Goal: Task Accomplishment & Management: Complete application form

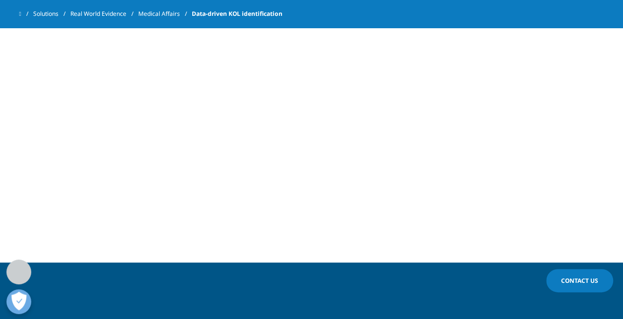
scroll to position [528, 0]
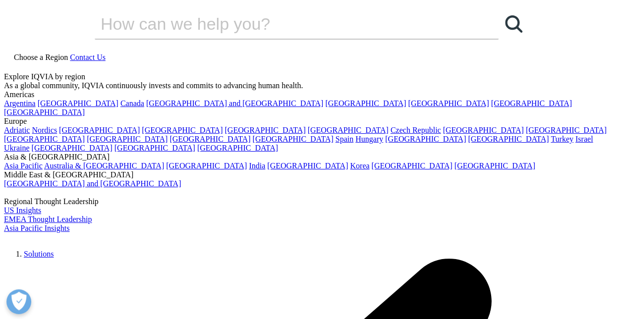
click at [183, 39] on input "Search" at bounding box center [282, 24] width 375 height 30
paste input "unmatched scientific meetings data"
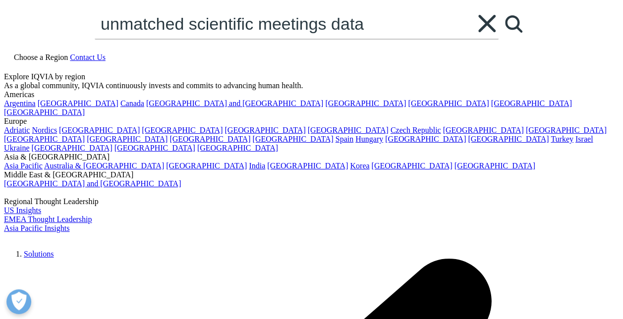
click at [132, 39] on input "unmatched scientific meetings data" at bounding box center [282, 24] width 375 height 30
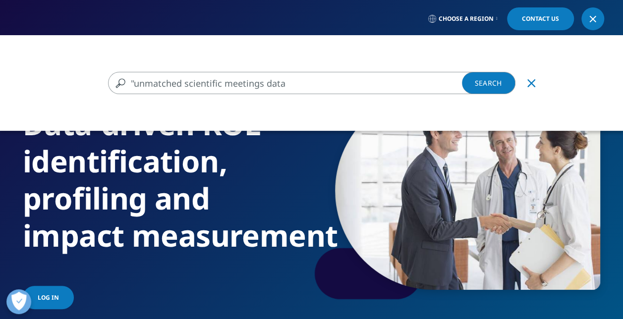
click at [283, 77] on input ""unmatched scientific meetings data" at bounding box center [297, 83] width 378 height 22
type input ""unmatched scientific meetings data""
click at [488, 77] on link "Search Loading" at bounding box center [488, 83] width 53 height 22
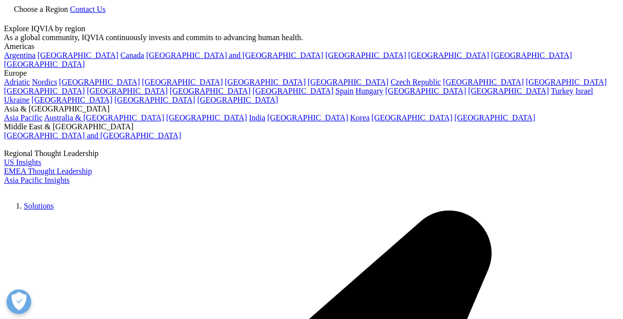
type input ""unmatched scientific meetings data""
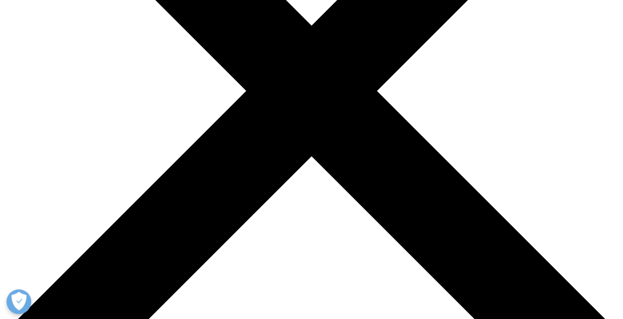
scroll to position [181, 0]
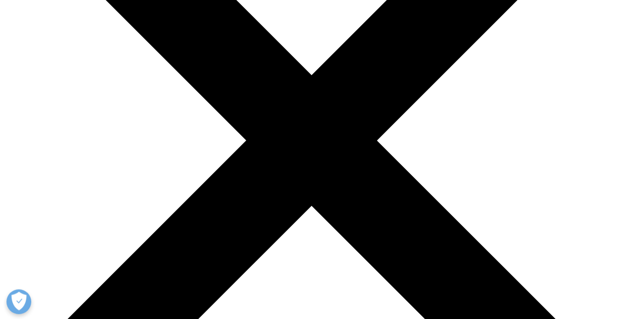
drag, startPoint x: 329, startPoint y: 167, endPoint x: 461, endPoint y: 171, distance: 131.8
copy div "Unmatched scientific meetings data"
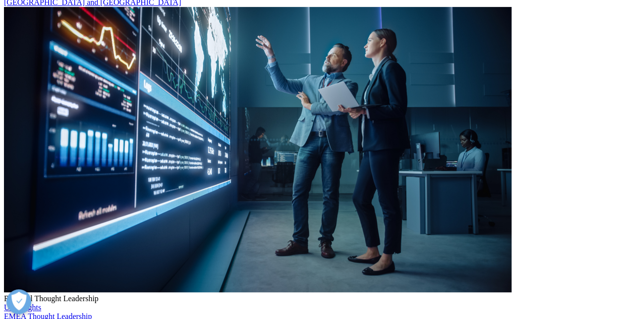
select select "Other"
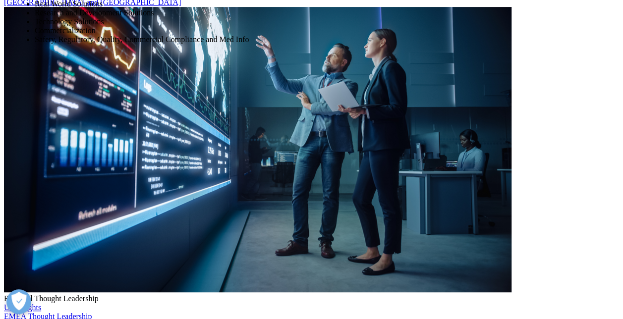
select select "Data and Insights"
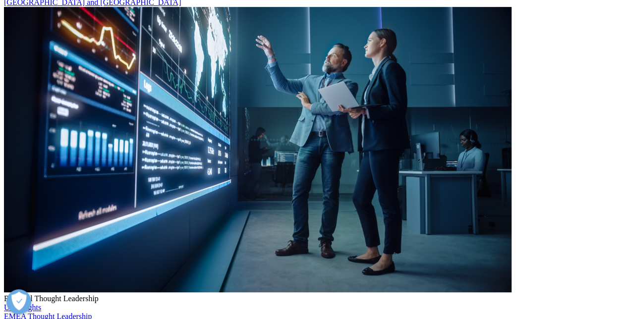
scroll to position [248, 0]
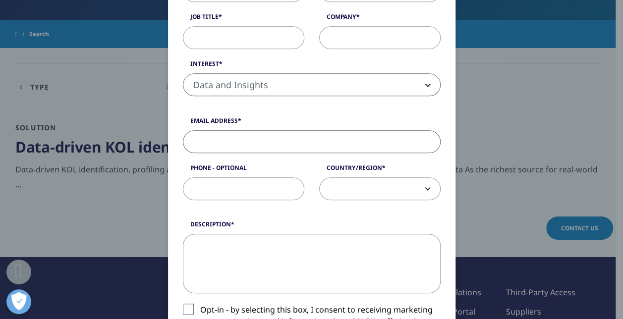
click at [232, 141] on input "Email Address" at bounding box center [312, 141] width 258 height 23
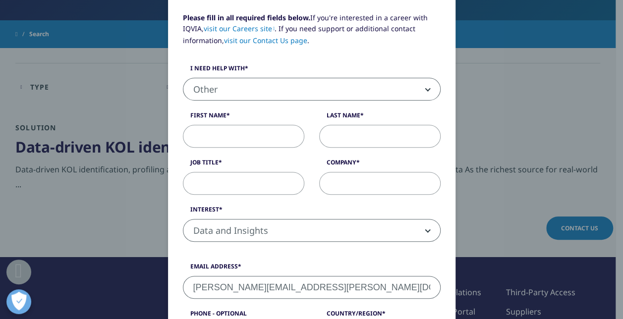
scroll to position [99, 0]
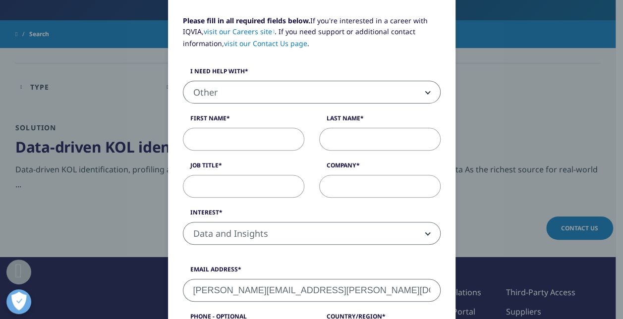
type input "nicholas.j.cole@gsk.com"
click at [238, 138] on input "First Name" at bounding box center [243, 139] width 121 height 23
type input "Nick"
click at [381, 141] on input "Last Name" at bounding box center [379, 139] width 121 height 23
type input "Cole"
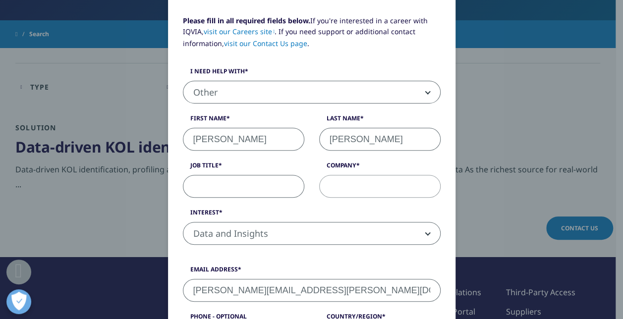
click at [209, 185] on input "Job Title" at bounding box center [243, 186] width 121 height 23
type input "Senior Information Scientist"
click at [334, 187] on input "Company" at bounding box center [379, 186] width 121 height 23
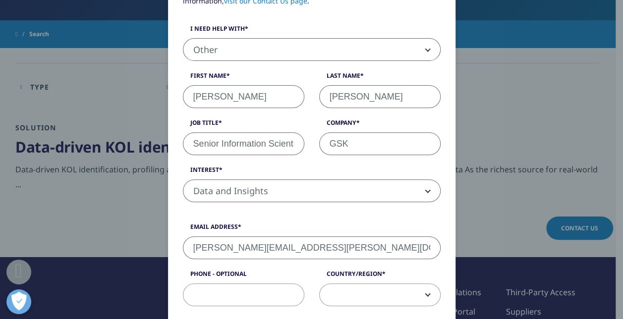
scroll to position [198, 0]
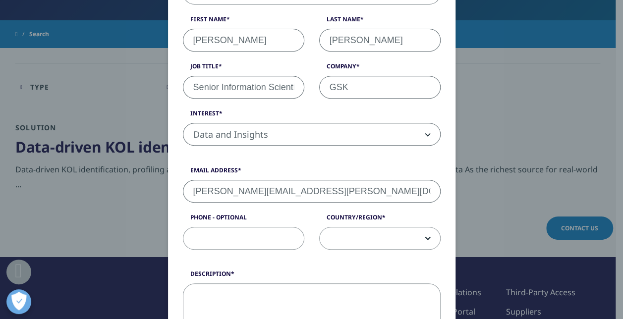
type input "GSK"
click at [407, 241] on span at bounding box center [380, 238] width 120 height 23
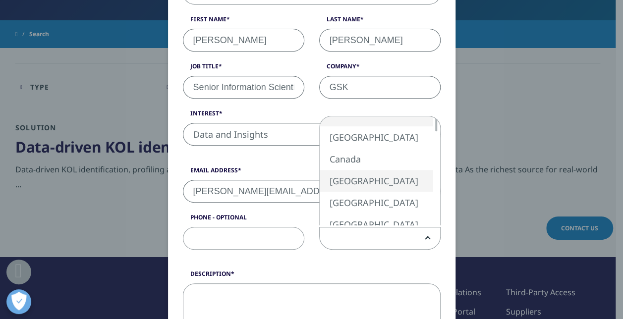
select select "[GEOGRAPHIC_DATA]"
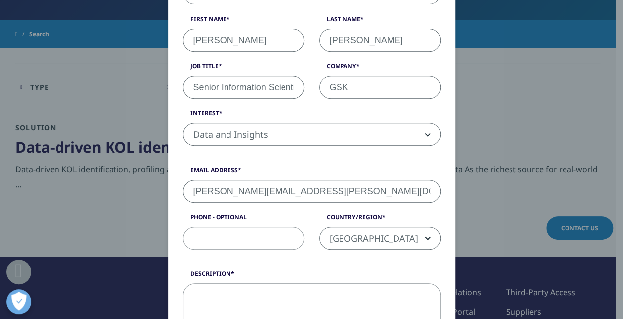
scroll to position [297, 0]
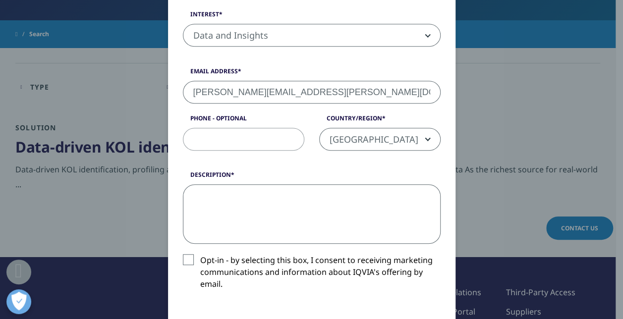
click at [231, 191] on textarea "Description" at bounding box center [312, 213] width 258 height 59
click at [414, 195] on textarea "There used to be a product called Searchlight" at bounding box center [312, 213] width 258 height 59
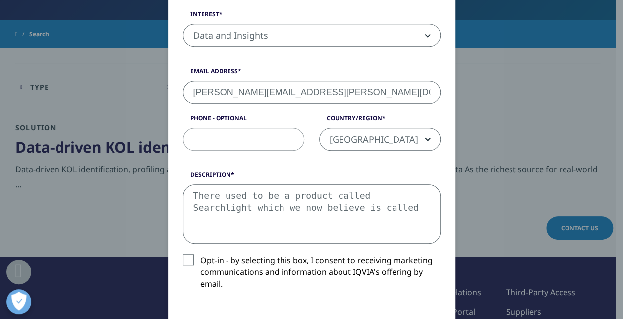
click at [354, 213] on textarea "There used to be a product called Searchlight which we now believe is called" at bounding box center [312, 213] width 258 height 59
paste textarea "Pharmaspectra"
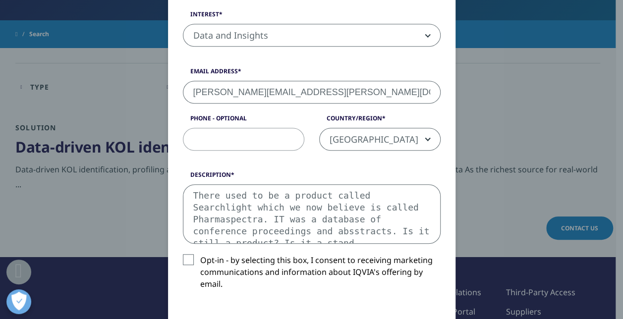
scroll to position [5, 0]
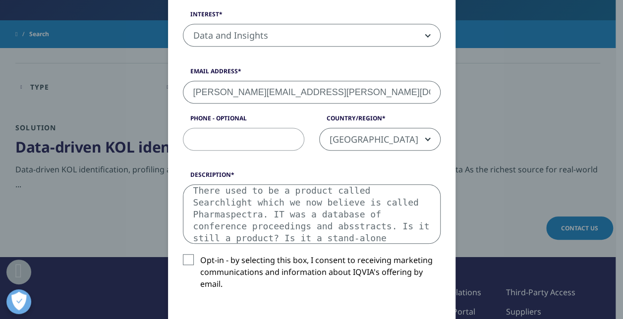
click at [307, 239] on textarea "There used to be a product called Searchlight which we now believe is called Ph…" at bounding box center [312, 213] width 258 height 59
drag, startPoint x: 351, startPoint y: 237, endPoint x: 355, endPoint y: 232, distance: 6.7
click at [351, 236] on textarea "There used to be a product called Searchlight which we now believe is called Ph…" at bounding box center [312, 213] width 258 height 59
click at [418, 238] on textarea "There used to be a product called Searchlight which we now believe is called Ph…" at bounding box center [312, 213] width 258 height 59
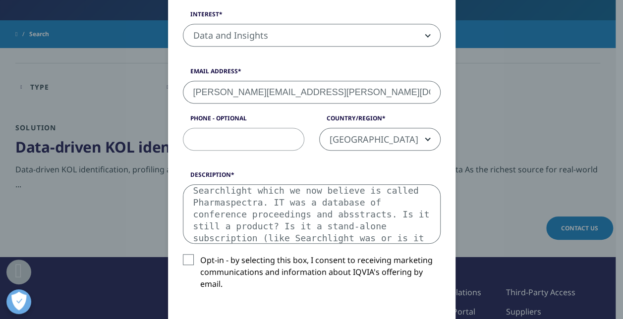
click at [287, 237] on textarea "There used to be a product called Searchlight which we now believe is called Ph…" at bounding box center [312, 213] width 258 height 59
drag, startPoint x: 254, startPoint y: 211, endPoint x: 246, endPoint y: 163, distance: 48.2
click at [246, 163] on form "Please fill in all required fields below. If you're interested in a career with…" at bounding box center [312, 133] width 258 height 633
click at [300, 207] on textarea "There used to be a product called Searchlight which we now believe is called Ph…" at bounding box center [312, 213] width 258 height 59
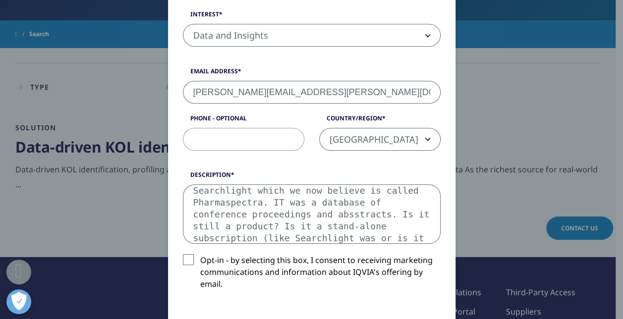
drag, startPoint x: 222, startPoint y: 198, endPoint x: 186, endPoint y: 163, distance: 49.8
click at [186, 163] on form "Please fill in all required fields below. If you're interested in a career with…" at bounding box center [312, 133] width 258 height 633
click at [199, 194] on textarea "There used to be a product called Searchlight which we now believe is called Ph…" at bounding box center [312, 213] width 258 height 59
drag, startPoint x: 189, startPoint y: 190, endPoint x: 199, endPoint y: 181, distance: 13.3
click at [198, 170] on div "Description There used to be a product called Searchlight which we now believe …" at bounding box center [311, 206] width 272 height 73
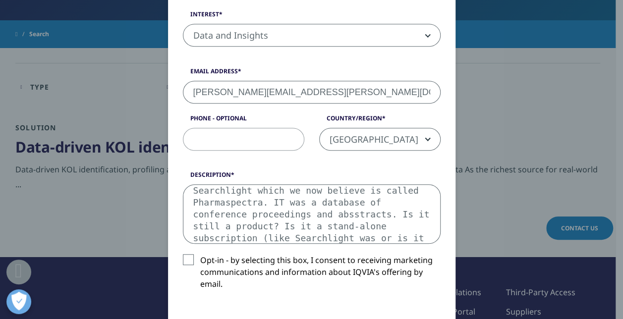
click at [321, 208] on textarea "There used to be a product called Searchlight which we now believe is called Ph…" at bounding box center [312, 213] width 258 height 59
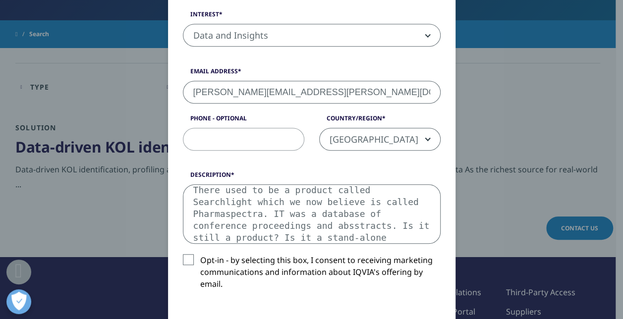
click at [357, 189] on textarea "There used to be a product called Searchlight which we now believe is called Ph…" at bounding box center [312, 213] width 258 height 59
click at [414, 189] on textarea "There used to be a product called "Searchlight which we now believe is called P…" at bounding box center [312, 213] width 258 height 59
click at [422, 200] on textarea "There used to be a product called "Searchlight" which we now believe is called …" at bounding box center [312, 213] width 258 height 59
click at [204, 224] on textarea "There used to be a product called "Searchlight" which we now believe is called …" at bounding box center [312, 213] width 258 height 59
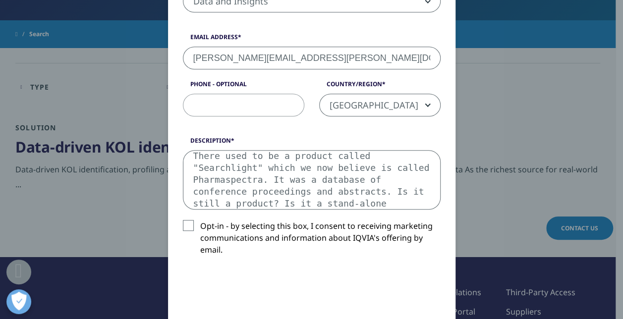
scroll to position [347, 0]
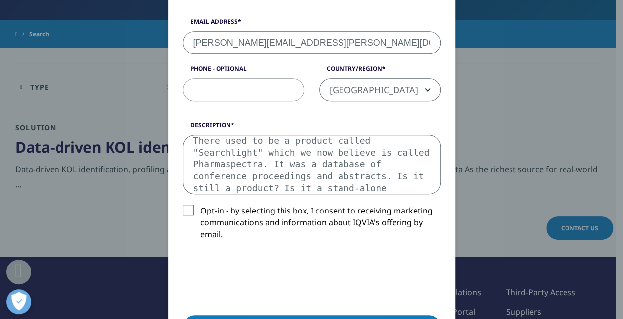
drag, startPoint x: 349, startPoint y: 169, endPoint x: 349, endPoint y: 197, distance: 28.2
click at [349, 198] on div "Description There used to be a product called "Searchlight" which we now believ…" at bounding box center [311, 188] width 272 height 135
click at [330, 160] on textarea "There used to be a product called "Searchlight" which we now believe is called …" at bounding box center [312, 164] width 258 height 59
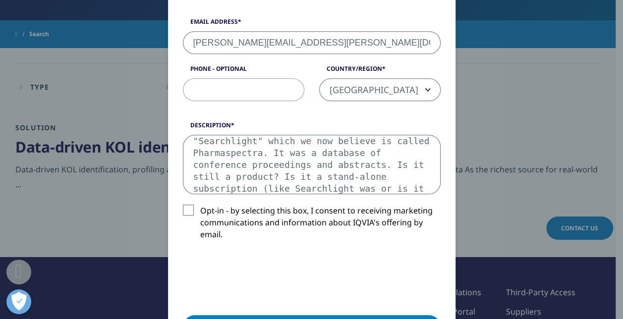
click at [327, 187] on textarea "There used to be a product called "Searchlight" which we now believe is called …" at bounding box center [312, 164] width 258 height 59
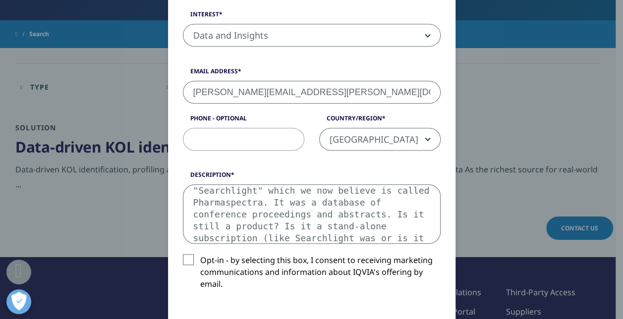
scroll to position [446, 0]
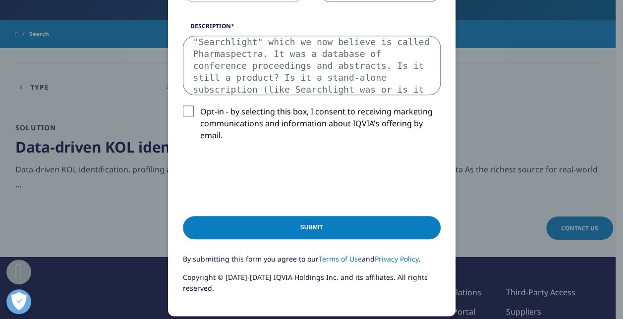
type textarea "There used to be a product called "Searchlight" which we now believe is called …"
click at [249, 222] on input "Submit" at bounding box center [312, 227] width 258 height 23
